Goal: Task Accomplishment & Management: Manage account settings

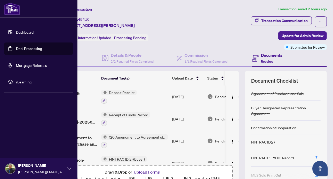
click at [20, 47] on link "Deal Processing" at bounding box center [29, 48] width 26 height 5
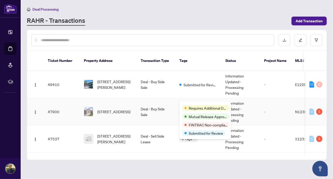
click at [195, 103] on div "Requires Additional Docs Mutual Release Approved FINTRAC Non-compliant Submitte…" at bounding box center [206, 119] width 52 height 37
click at [192, 105] on span "Requires Additional Docs" at bounding box center [208, 108] width 39 height 6
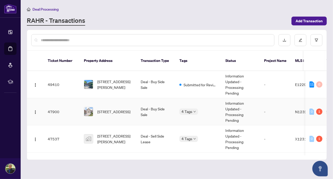
click at [169, 111] on td "Deal - Buy Side Sale" at bounding box center [156, 111] width 39 height 27
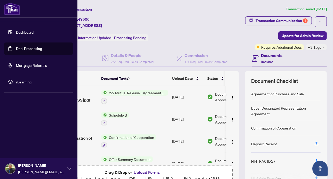
click at [26, 47] on link "Deal Processing" at bounding box center [29, 48] width 26 height 5
